Goal: Task Accomplishment & Management: Use online tool/utility

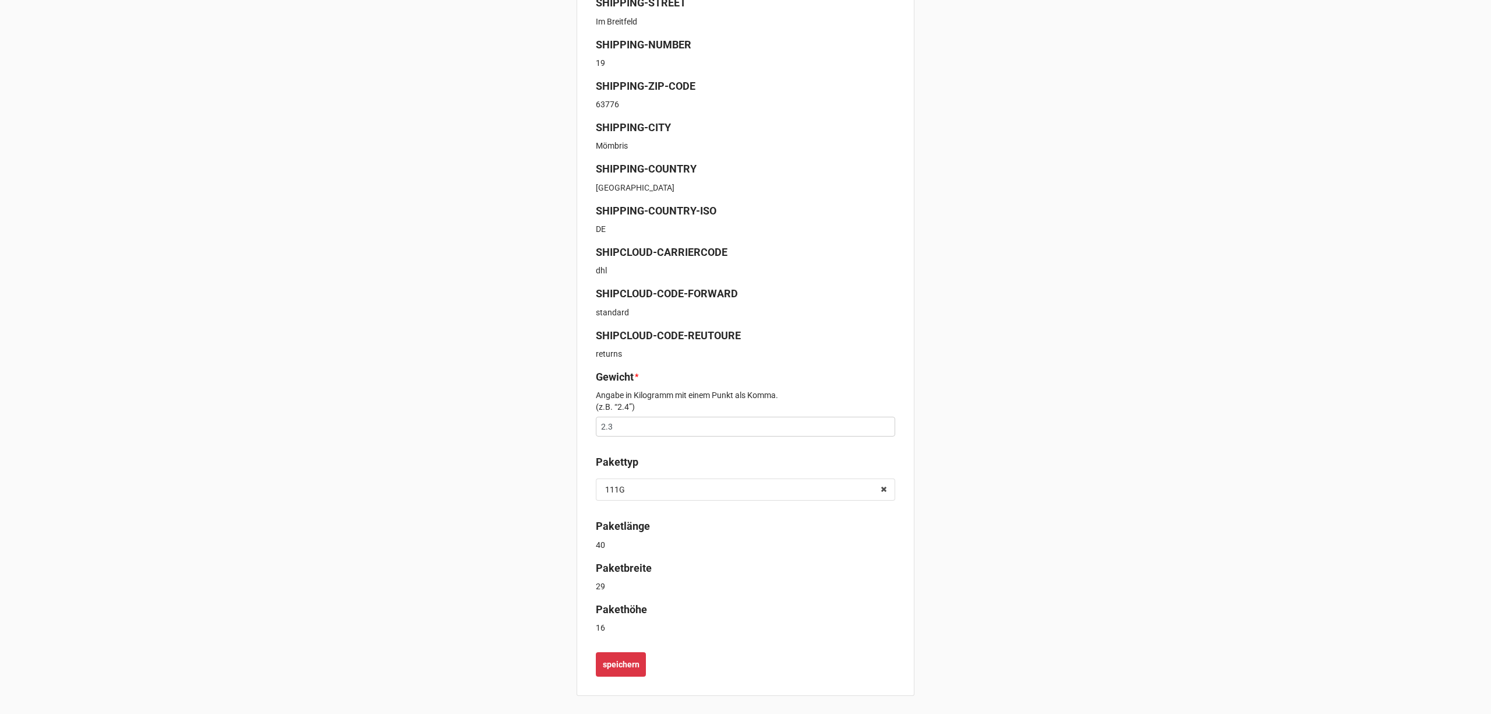
scroll to position [295, 0]
click at [620, 662] on b "speichern" at bounding box center [621, 664] width 37 height 12
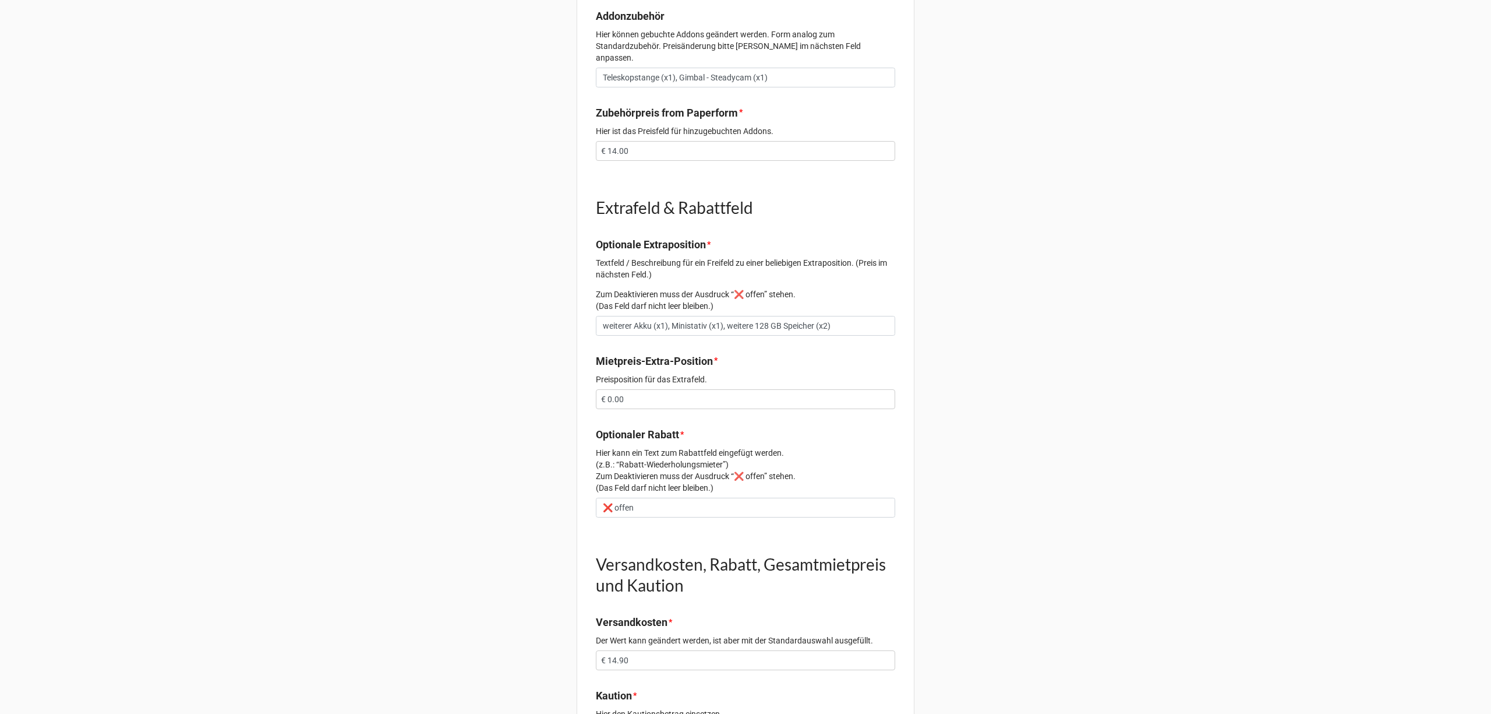
scroll to position [854, 0]
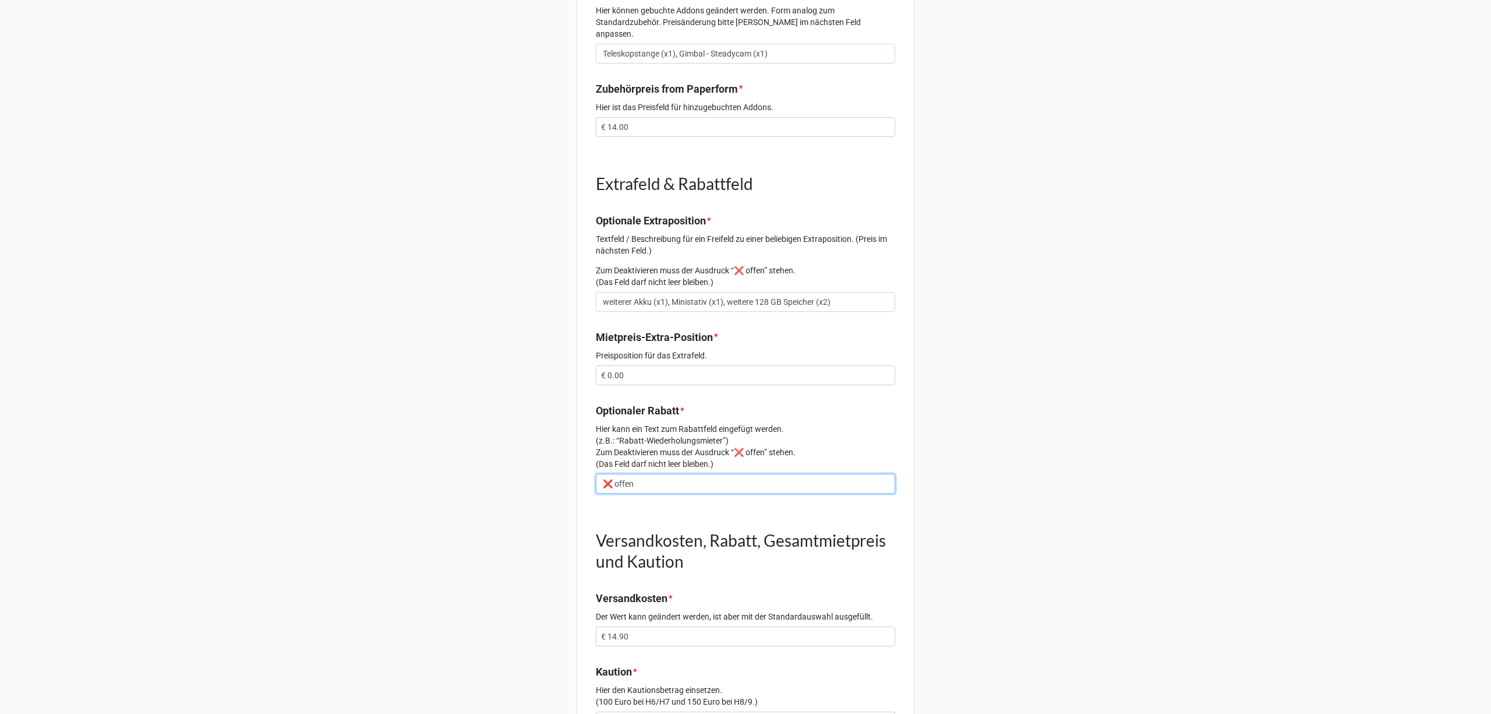
drag, startPoint x: 664, startPoint y: 476, endPoint x: 520, endPoint y: 469, distance: 144.1
click at [520, 469] on div "Vorgang 2250 Email roemer.seba@gmail.com Daten zur angefragten Kamera (Menge, A…" at bounding box center [745, 4] width 1491 height 1716
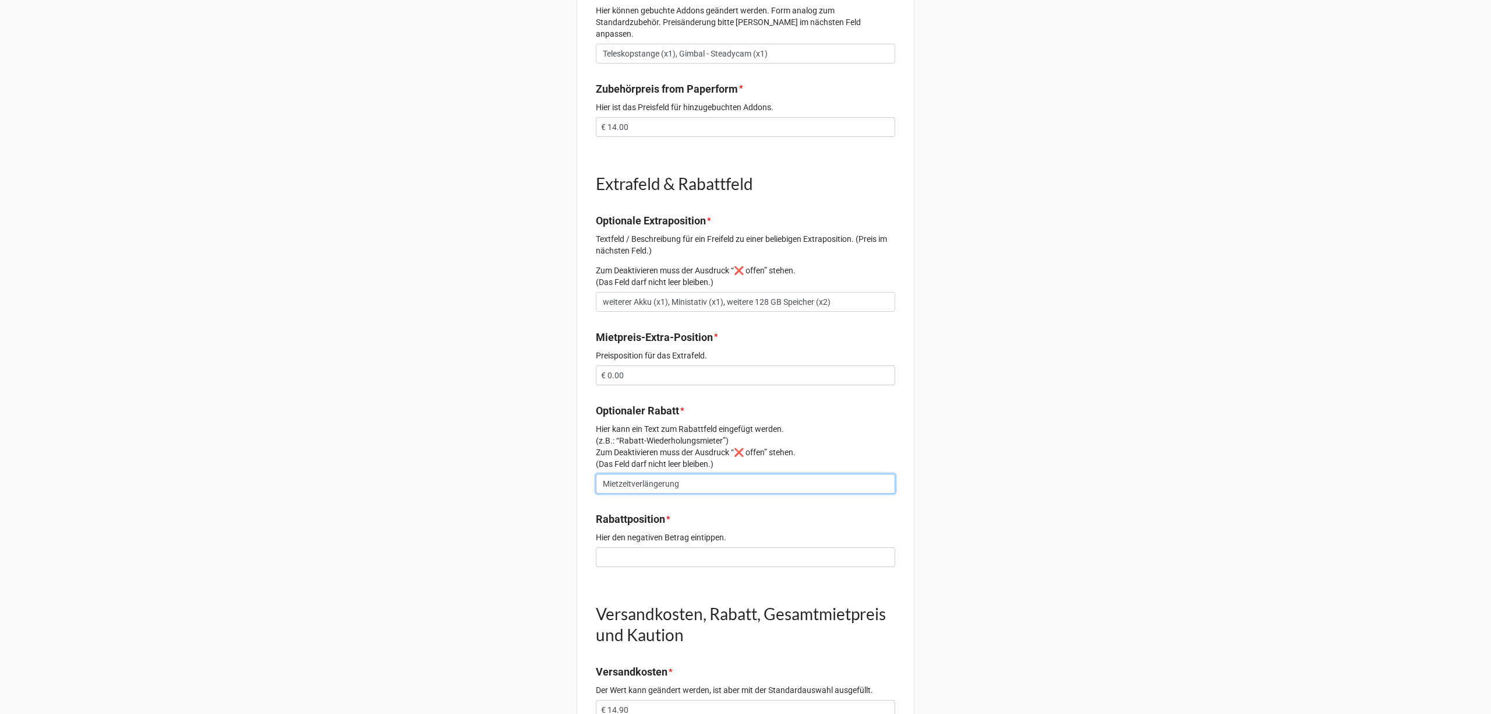
type input "Mietzeitverlängerung"
type input "€ 17.50"
click at [522, 527] on div "Vorgang 2250 Email roemer.seba@gmail.com Daten zur angefragten Kamera (Menge, A…" at bounding box center [745, 40] width 1491 height 1789
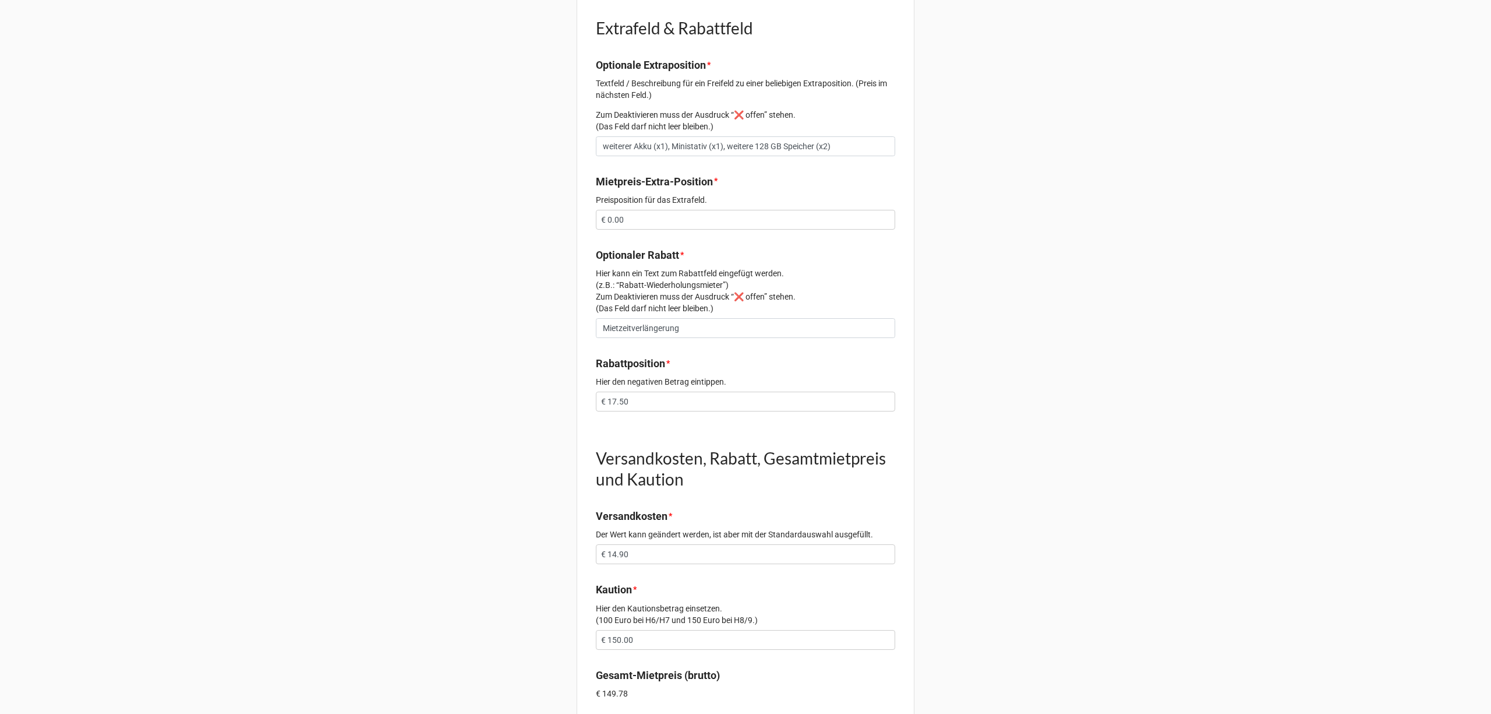
scroll to position [1065, 0]
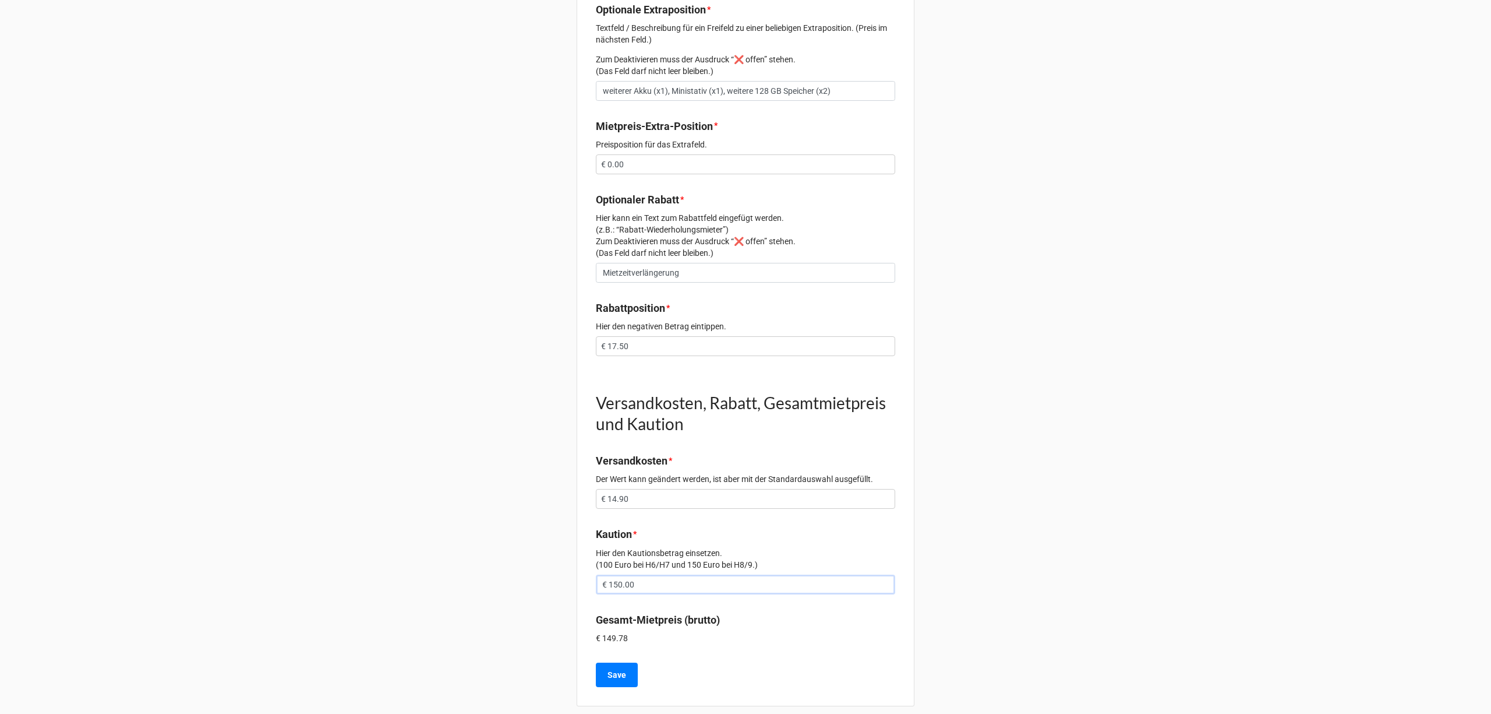
click at [623, 576] on input "€ 150.00" at bounding box center [745, 584] width 299 height 20
type input "€ 132.50"
click at [618, 669] on b "Save" at bounding box center [617, 675] width 19 height 12
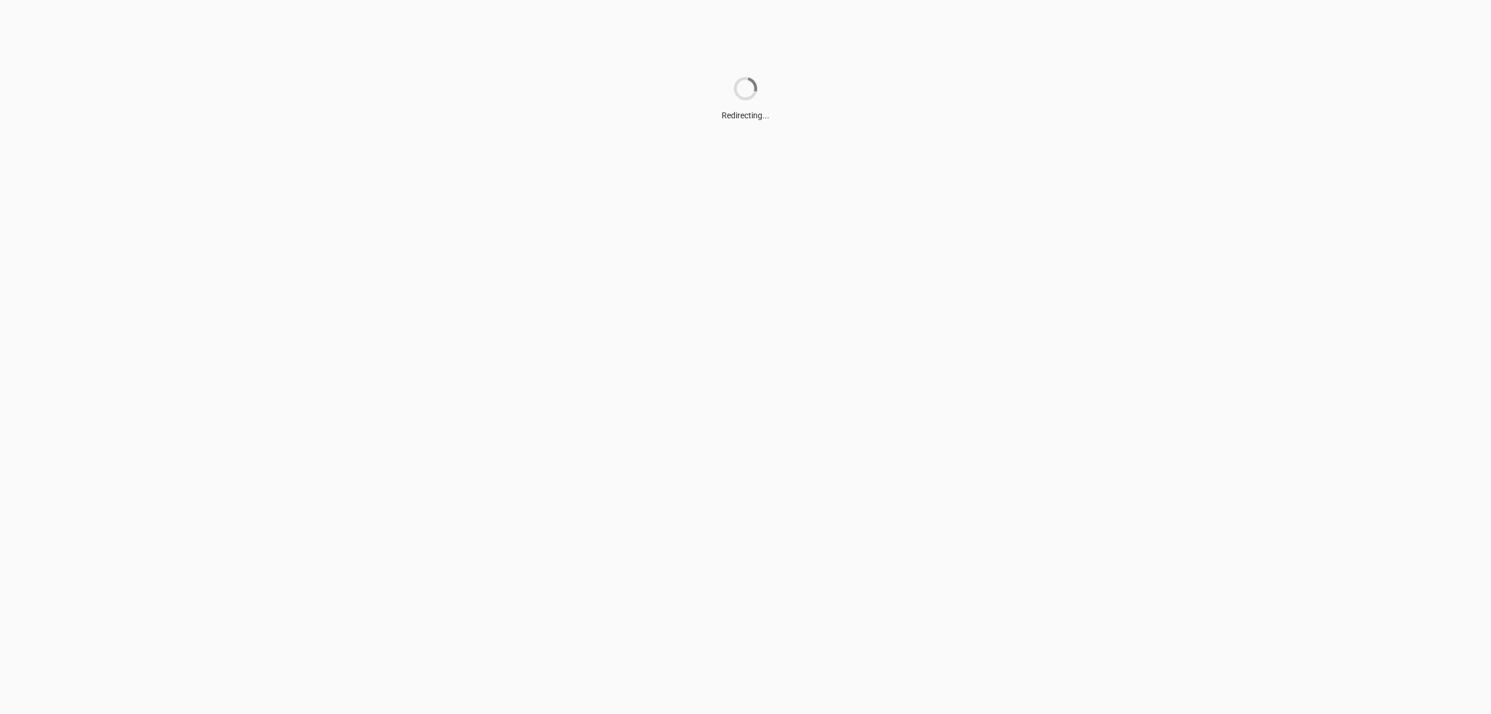
scroll to position [0, 0]
